Goal: Check status

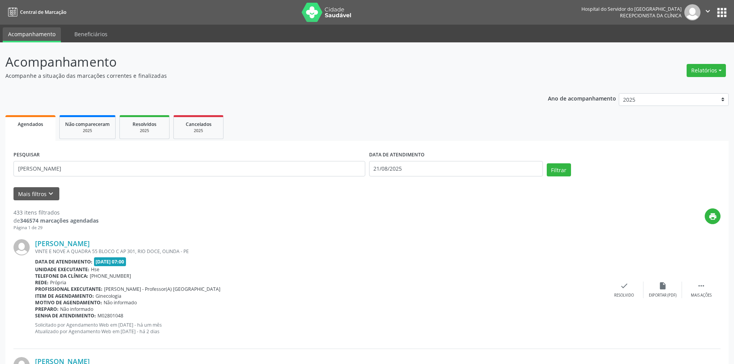
type input "[PERSON_NAME]"
click at [400, 168] on input "21/08/2025" at bounding box center [456, 168] width 174 height 15
click at [553, 170] on button "Filtrar" at bounding box center [559, 169] width 24 height 13
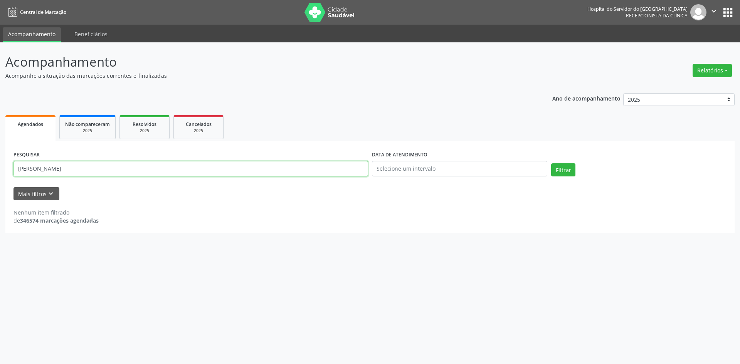
click at [84, 167] on input "[PERSON_NAME]" at bounding box center [190, 168] width 355 height 15
click at [560, 172] on button "Filtrar" at bounding box center [563, 169] width 24 height 13
click at [118, 167] on input "[PERSON_NAME]" at bounding box center [190, 168] width 355 height 15
click at [560, 172] on button "Filtrar" at bounding box center [563, 169] width 24 height 13
click at [95, 168] on input "[PERSON_NAME]" at bounding box center [190, 168] width 355 height 15
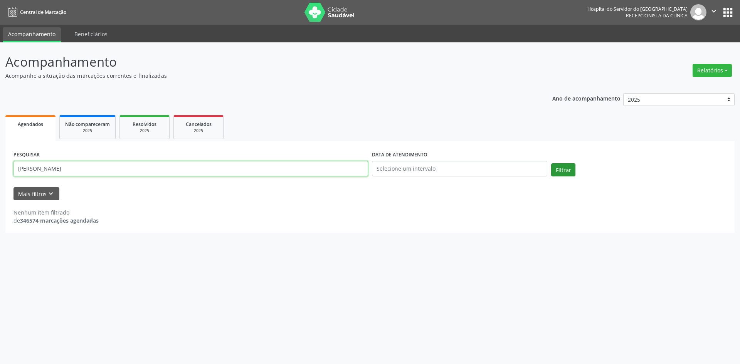
type input "[PERSON_NAME]"
click at [562, 168] on button "Filtrar" at bounding box center [563, 169] width 24 height 13
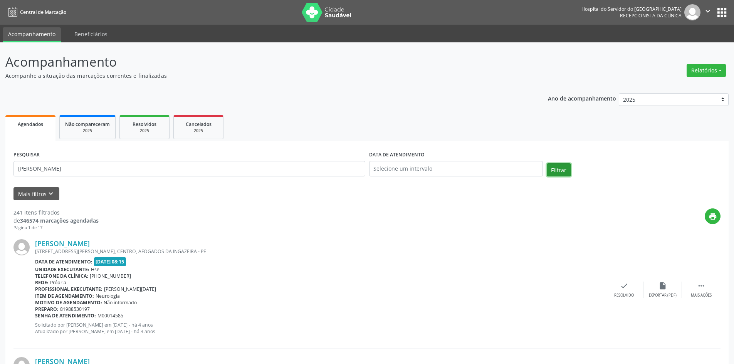
click at [563, 171] on button "Filtrar" at bounding box center [559, 169] width 24 height 13
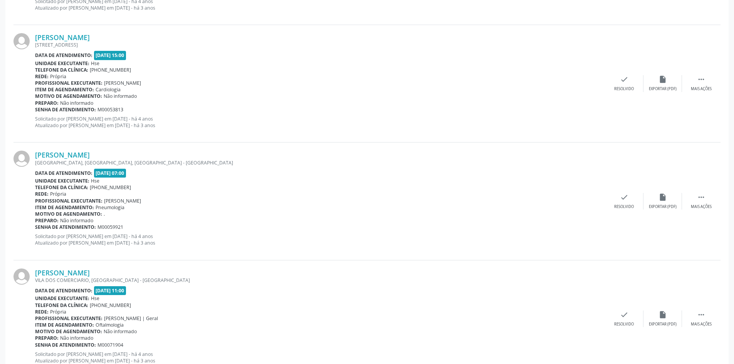
scroll to position [1272, 0]
